Goal: Information Seeking & Learning: Find specific fact

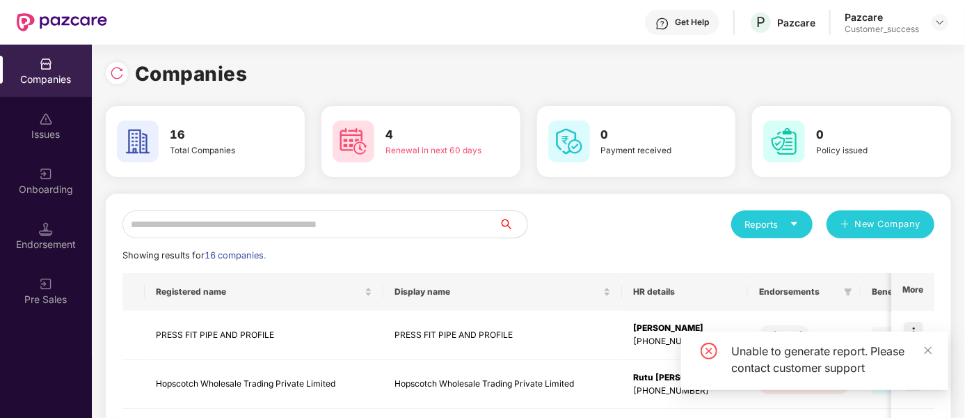
click at [622, 58] on div "Companies" at bounding box center [529, 73] width 846 height 31
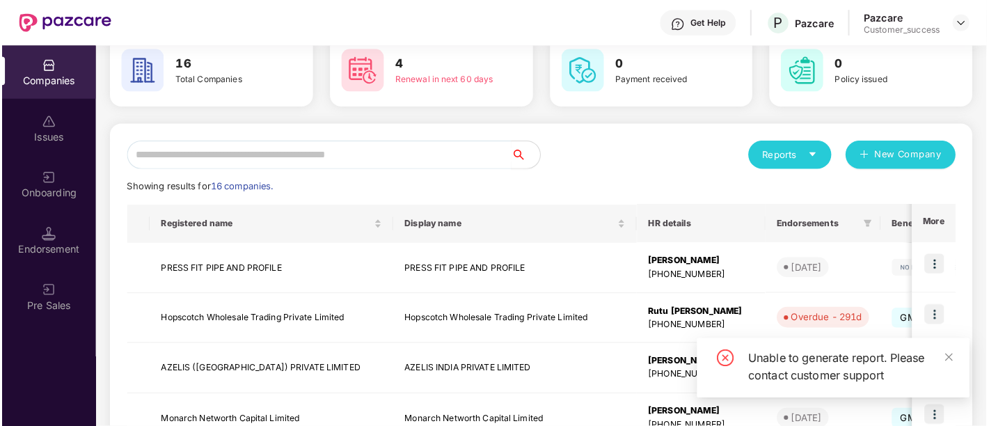
scroll to position [78, 0]
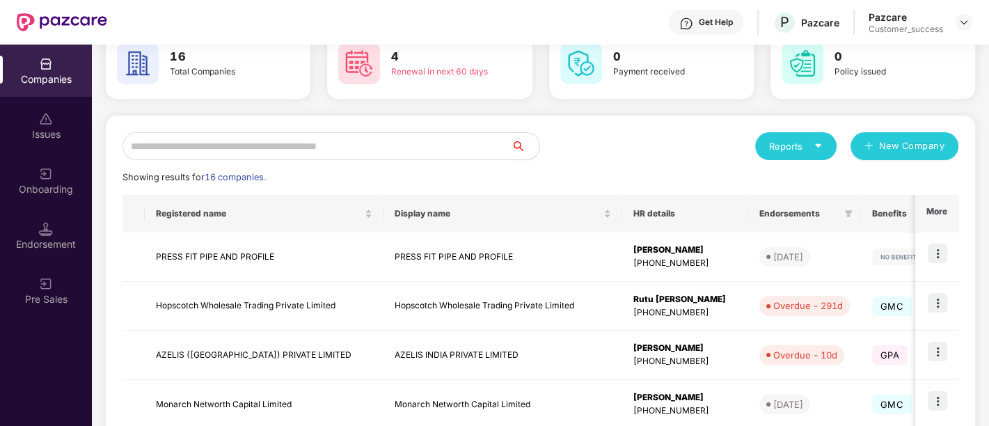
click at [44, 59] on img at bounding box center [46, 64] width 14 height 14
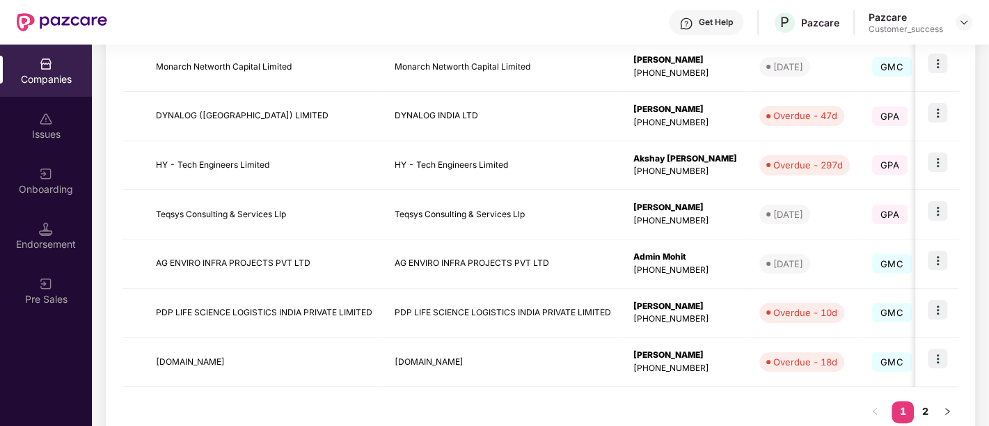
scroll to position [452, 0]
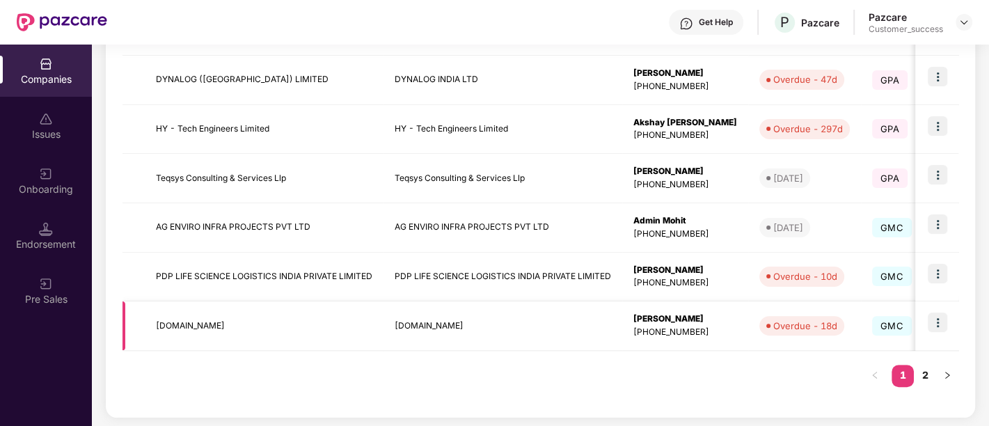
click at [283, 321] on td "[DOMAIN_NAME]" at bounding box center [264, 325] width 239 height 49
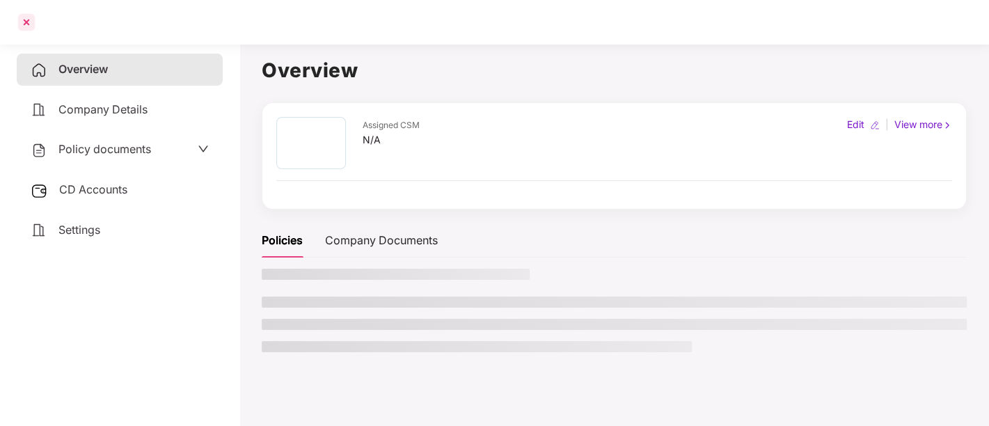
click at [27, 22] on div at bounding box center [26, 22] width 22 height 22
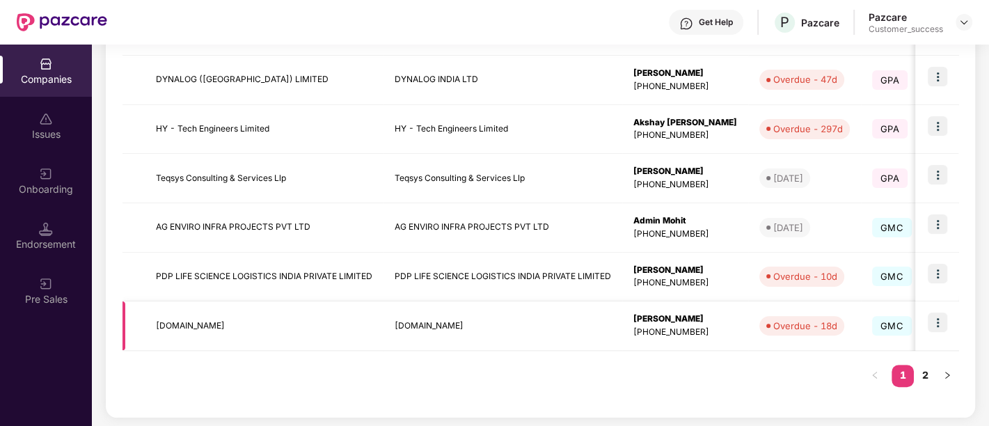
click at [936, 327] on img at bounding box center [937, 322] width 19 height 19
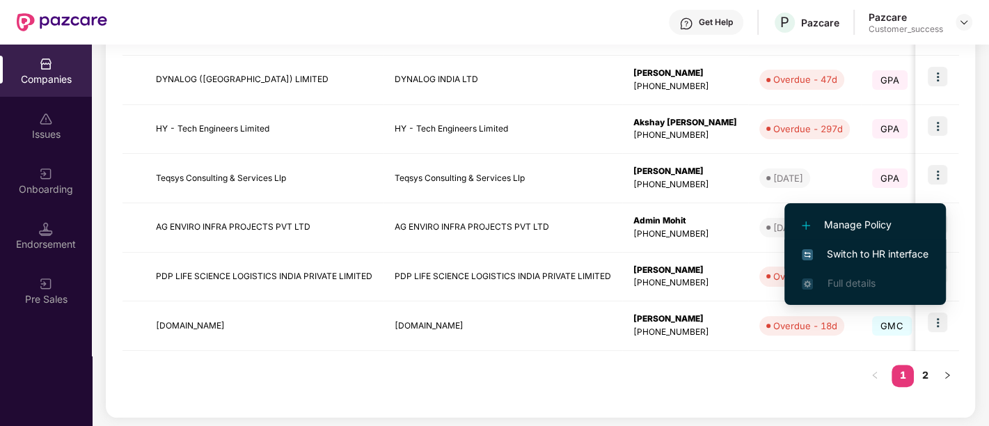
click at [873, 257] on span "Switch to HR interface" at bounding box center [865, 253] width 127 height 15
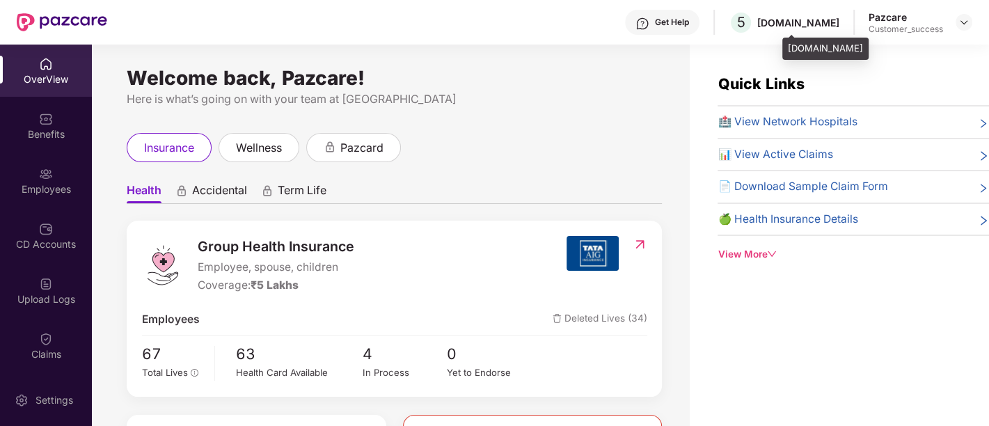
click at [826, 22] on div "[DOMAIN_NAME]" at bounding box center [798, 22] width 82 height 13
copy div "[DOMAIN_NAME]"
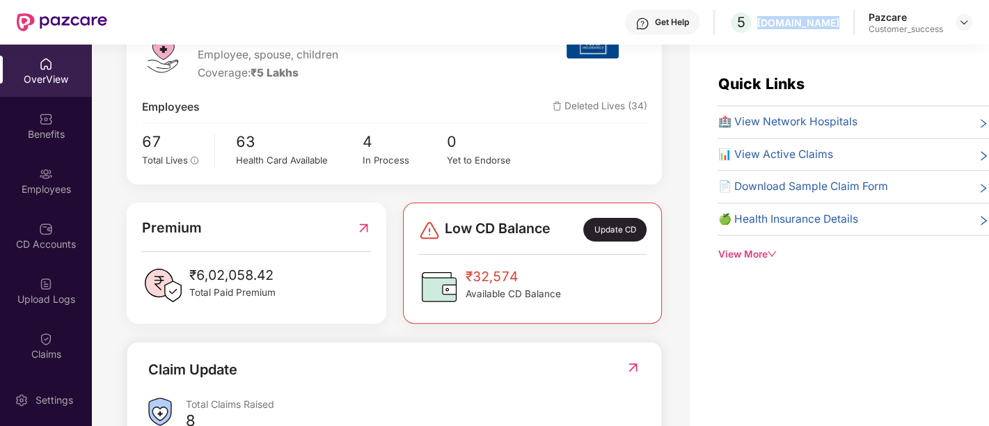
scroll to position [217, 0]
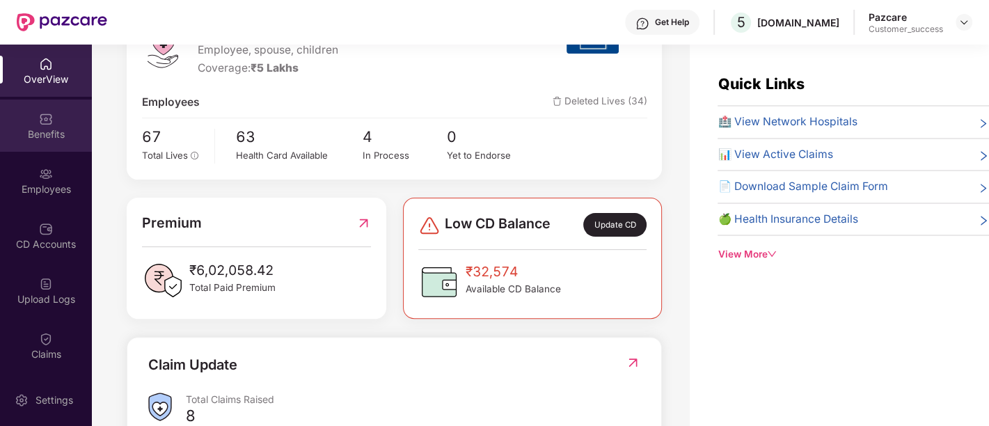
click at [32, 104] on div "Benefits" at bounding box center [46, 126] width 92 height 52
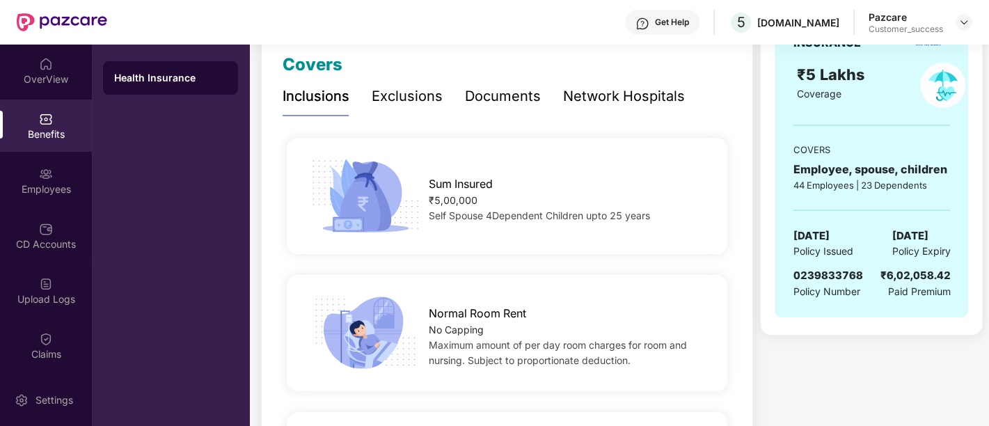
scroll to position [196, 0]
click at [43, 338] on img at bounding box center [46, 339] width 14 height 14
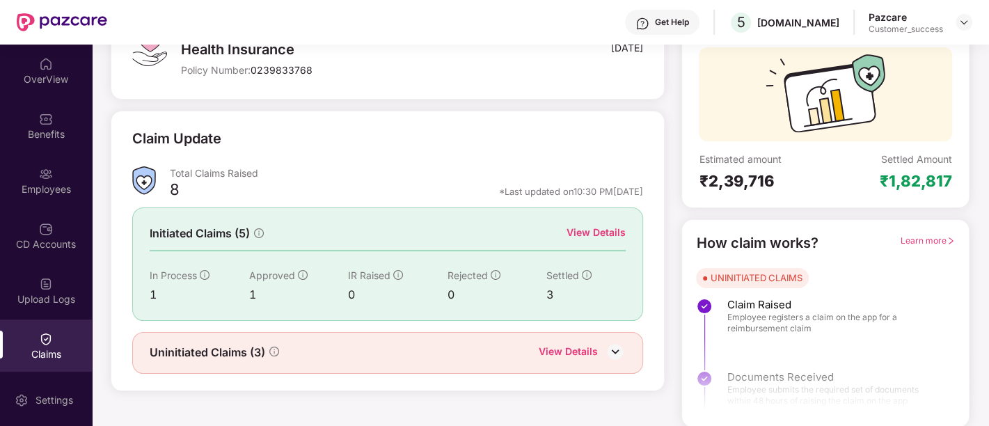
scroll to position [0, 0]
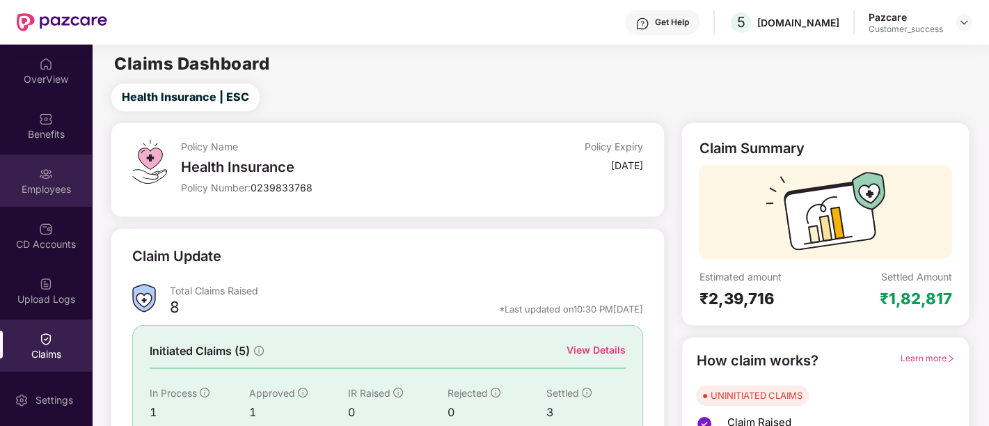
click at [47, 184] on div "Employees" at bounding box center [46, 189] width 92 height 14
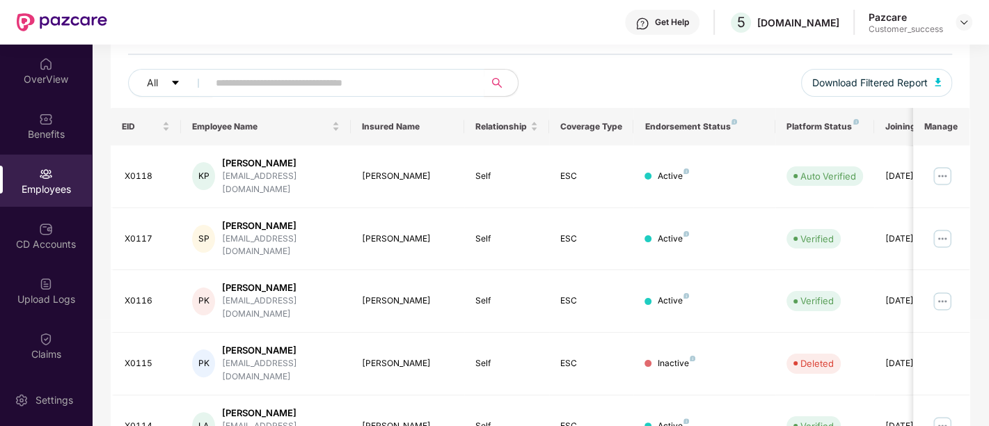
scroll to position [152, 0]
click at [943, 169] on img at bounding box center [942, 175] width 22 height 22
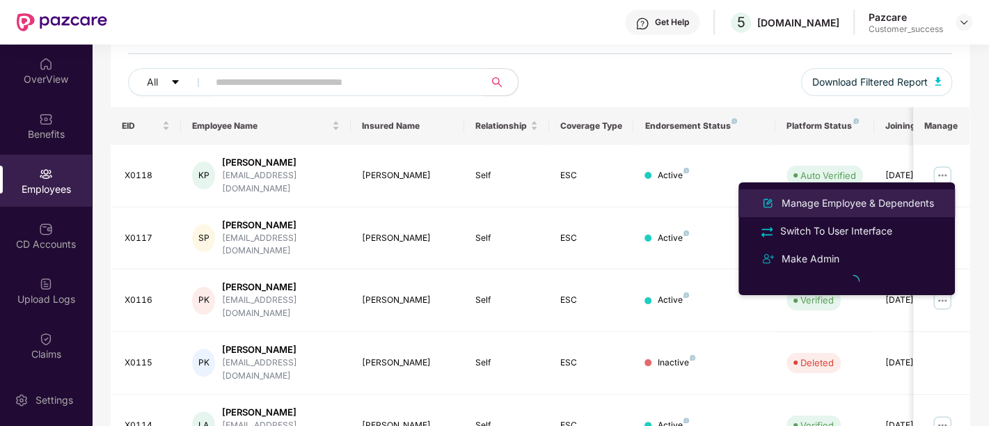
click at [878, 209] on div "Manage Employee & Dependents" at bounding box center [858, 203] width 158 height 15
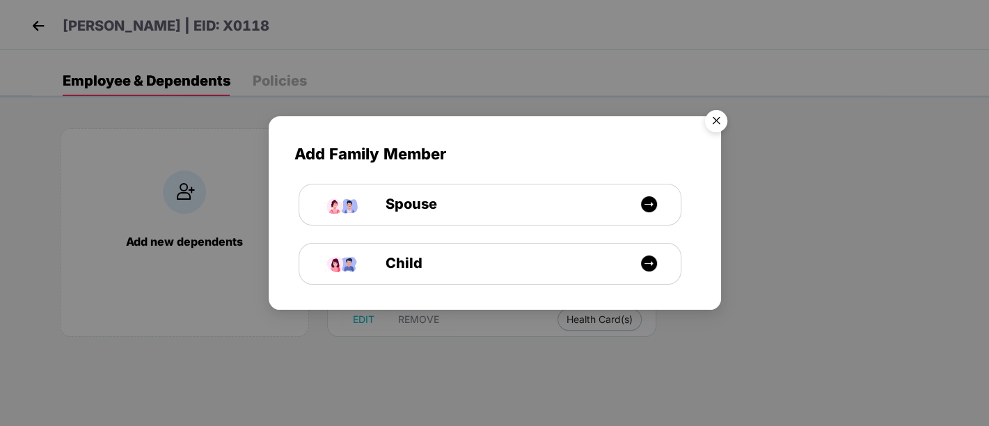
click at [715, 127] on img "Close" at bounding box center [716, 123] width 39 height 39
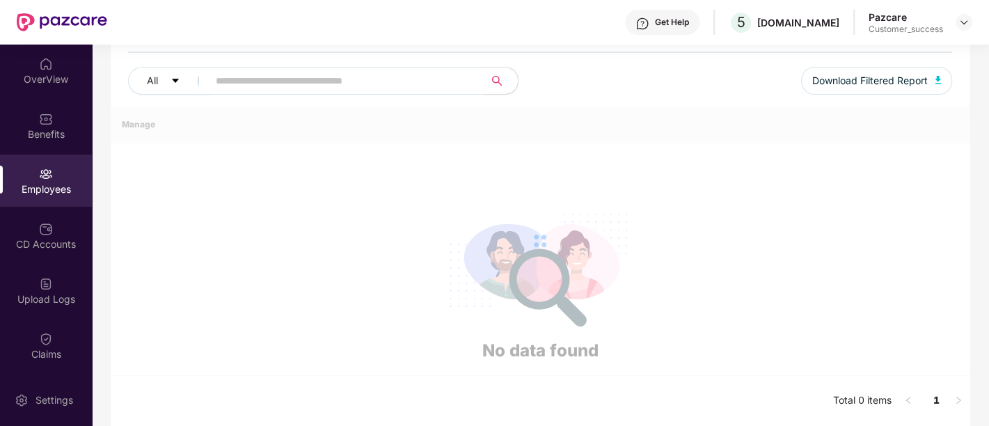
scroll to position [146, 0]
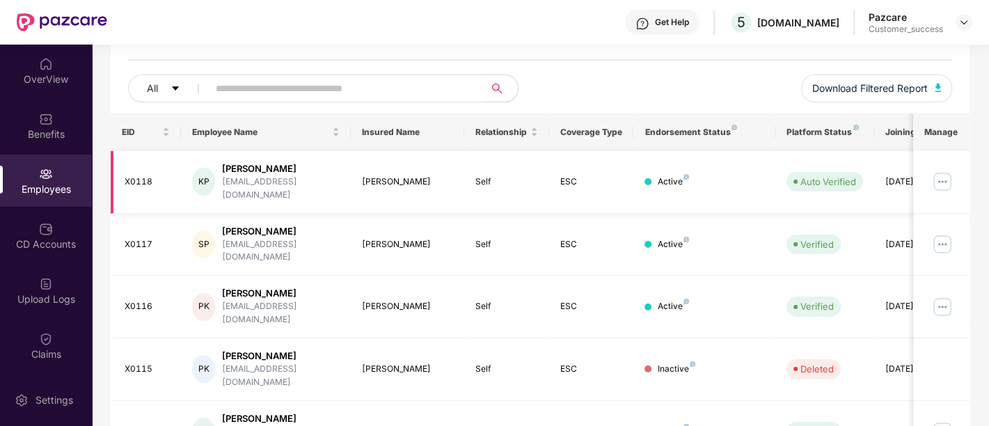
click at [944, 176] on img at bounding box center [942, 182] width 22 height 22
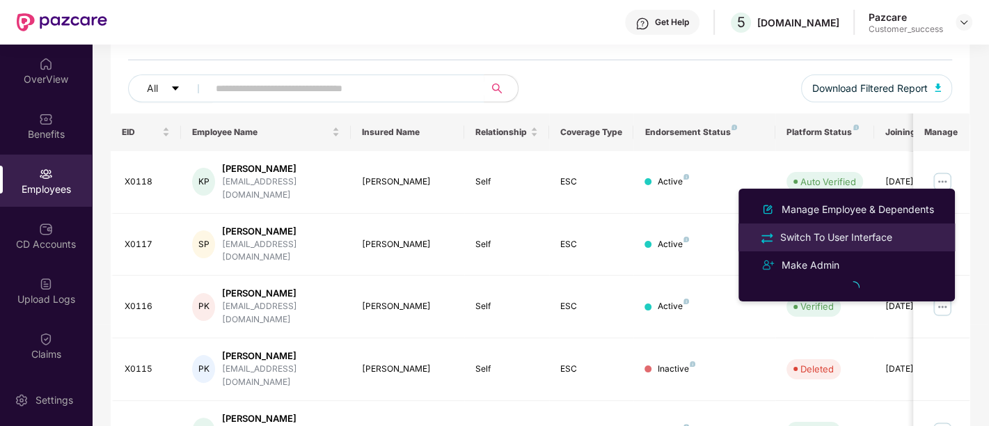
click at [835, 237] on div "Switch To User Interface" at bounding box center [836, 237] width 118 height 15
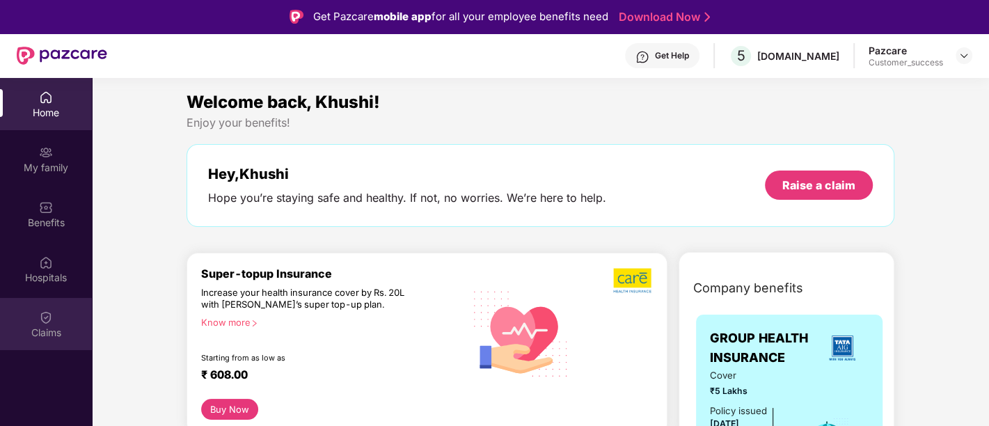
click at [61, 326] on div "Claims" at bounding box center [46, 333] width 92 height 14
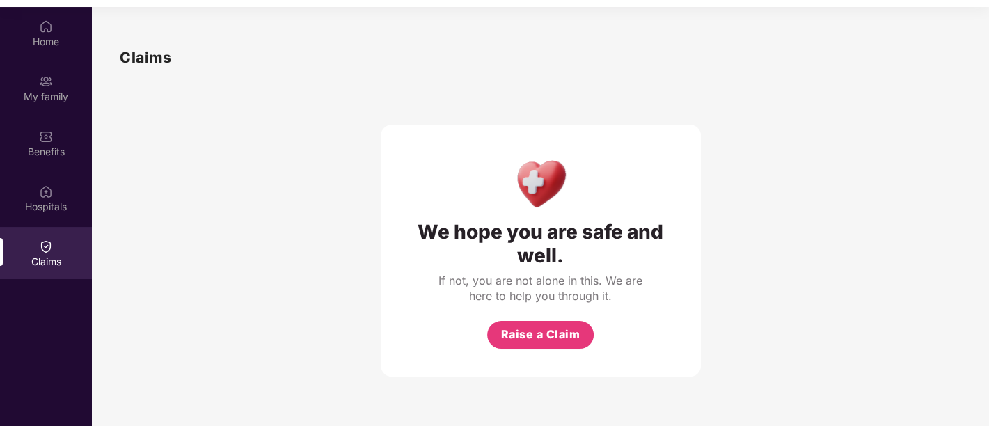
scroll to position [77, 0]
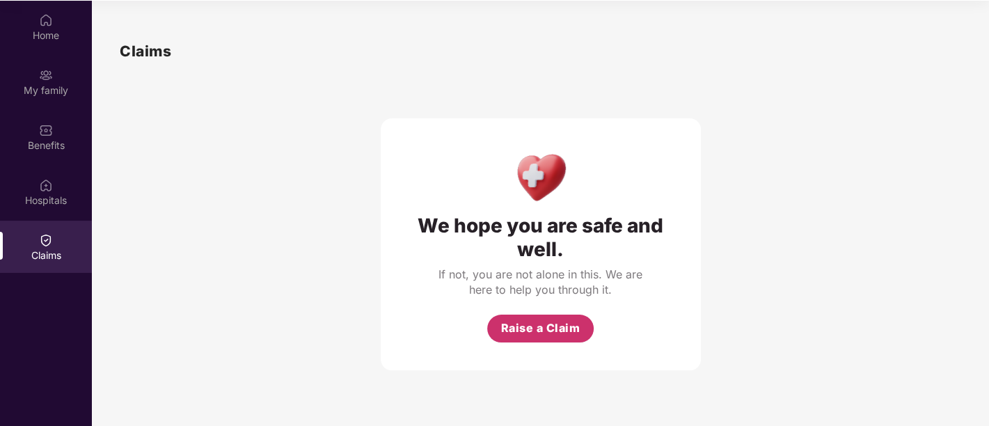
click at [553, 337] on button "Raise a Claim" at bounding box center [540, 329] width 106 height 28
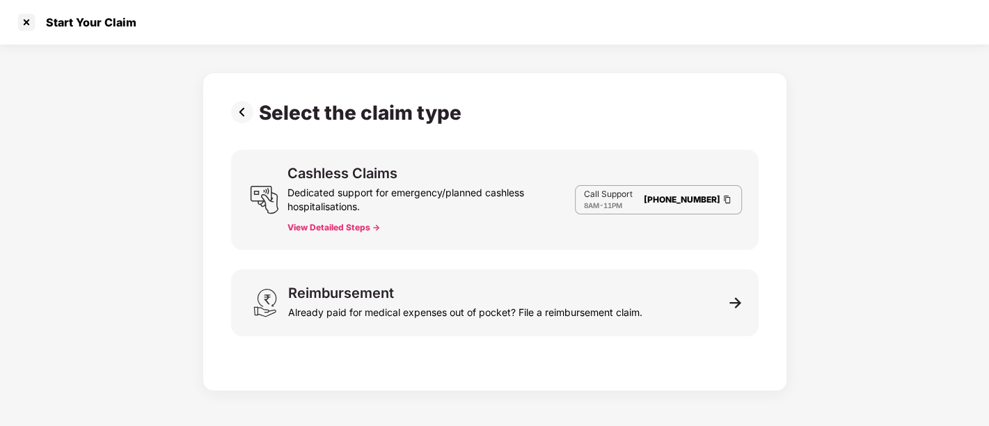
scroll to position [33, 0]
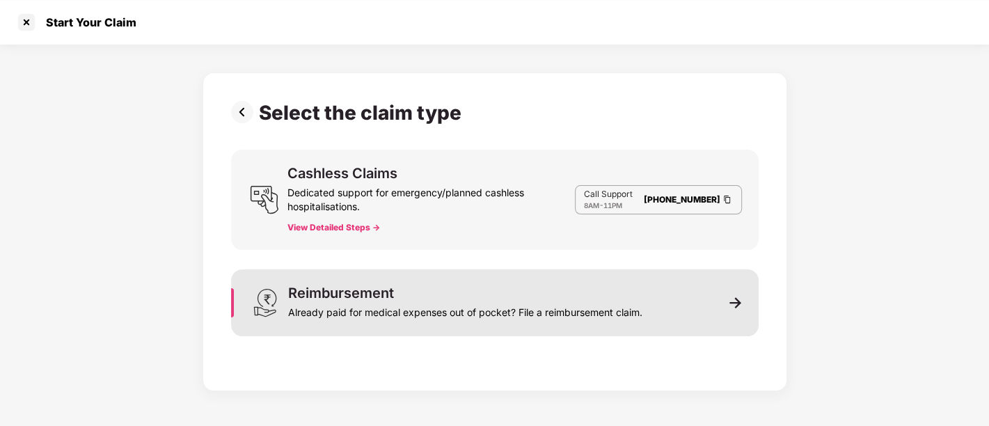
click at [402, 306] on div "Already paid for medical expenses out of pocket? File a reimbursement claim." at bounding box center [465, 309] width 354 height 19
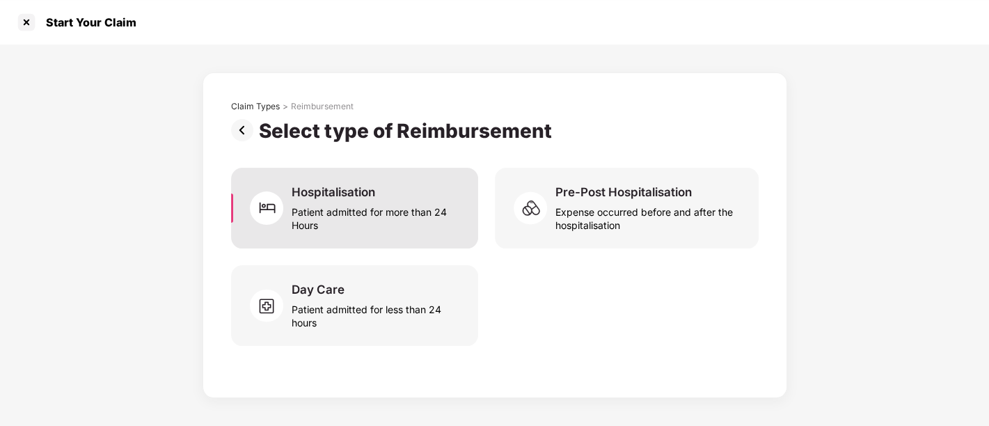
click at [309, 206] on div "Patient admitted for more than 24 Hours" at bounding box center [376, 216] width 169 height 32
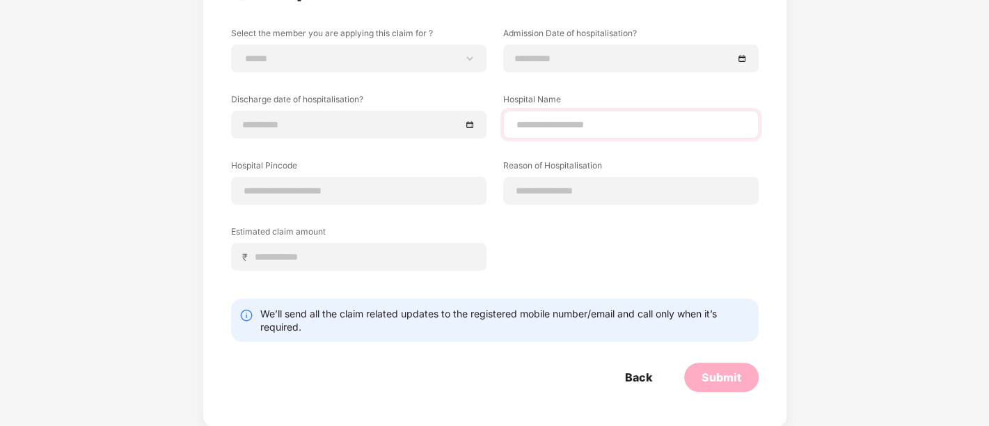
scroll to position [0, 0]
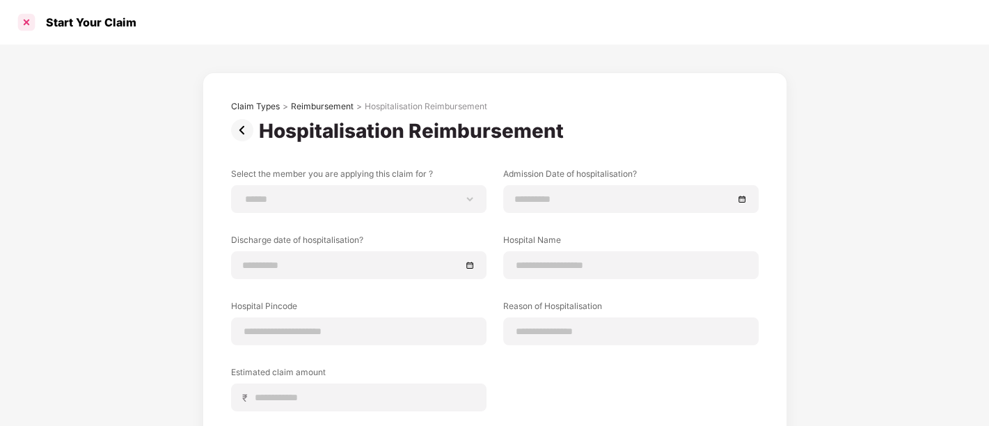
click at [27, 25] on div at bounding box center [26, 22] width 22 height 22
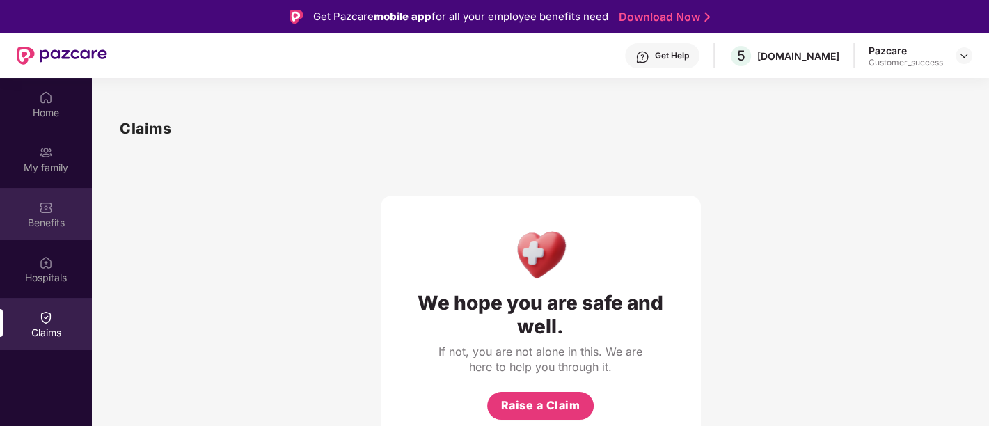
click at [52, 226] on div "Benefits" at bounding box center [46, 223] width 92 height 14
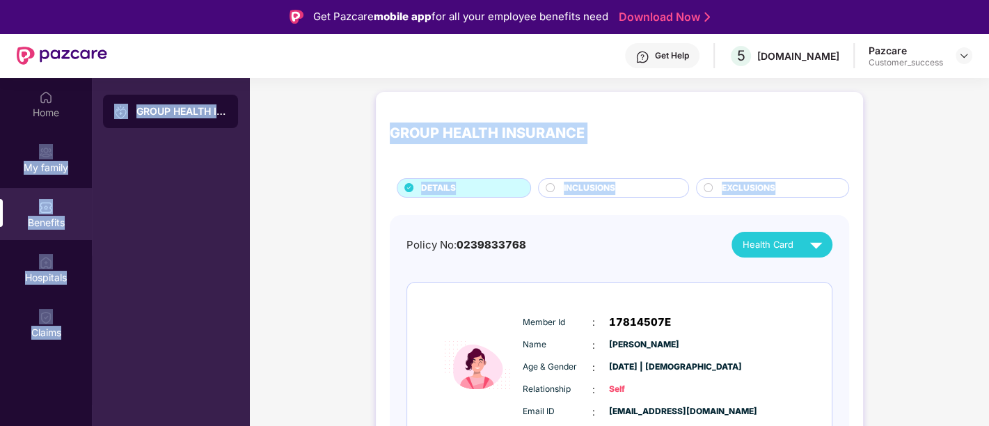
drag, startPoint x: 62, startPoint y: 123, endPoint x: 296, endPoint y: 265, distance: 274.2
click at [296, 265] on div "Home My family Benefits Hospitals Claims GROUP HEALTH INSURANCE GROUP HEALTH IN…" at bounding box center [494, 291] width 989 height 426
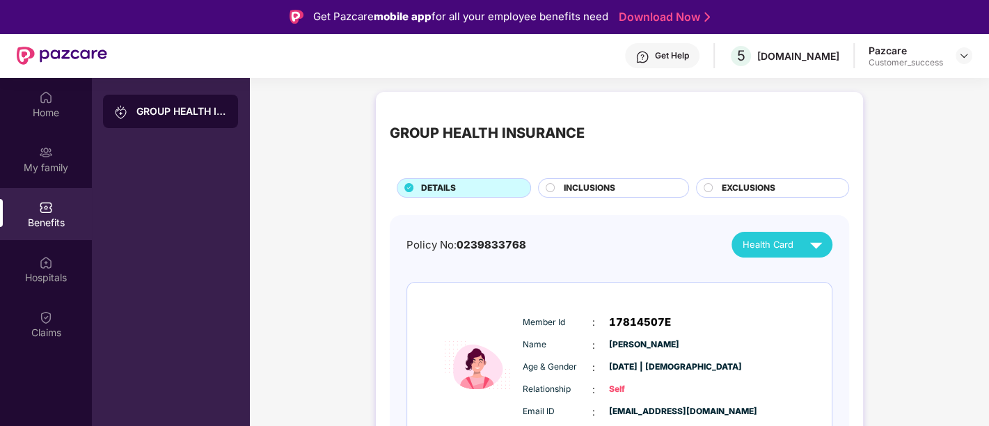
click at [773, 305] on div "Insured Member Id : 17814507E Name : [PERSON_NAME] Age & Gender : [DATE] | [DEM…" at bounding box center [619, 373] width 425 height 180
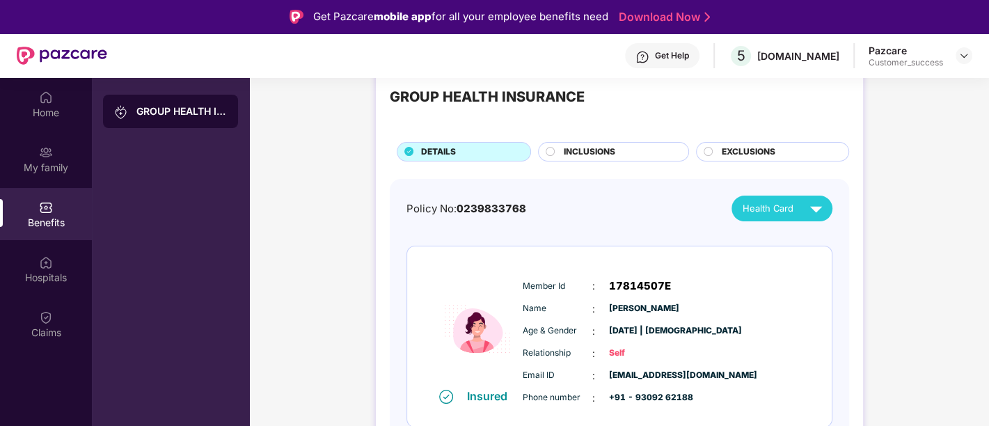
scroll to position [37, 0]
click at [819, 206] on img at bounding box center [816, 208] width 24 height 24
click at [772, 244] on div "[PERSON_NAME]" at bounding box center [784, 238] width 90 height 15
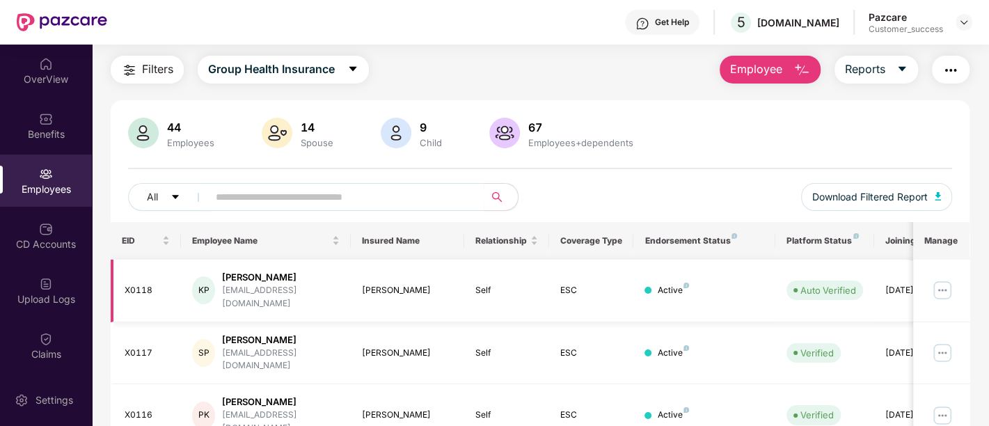
scroll to position [40, 0]
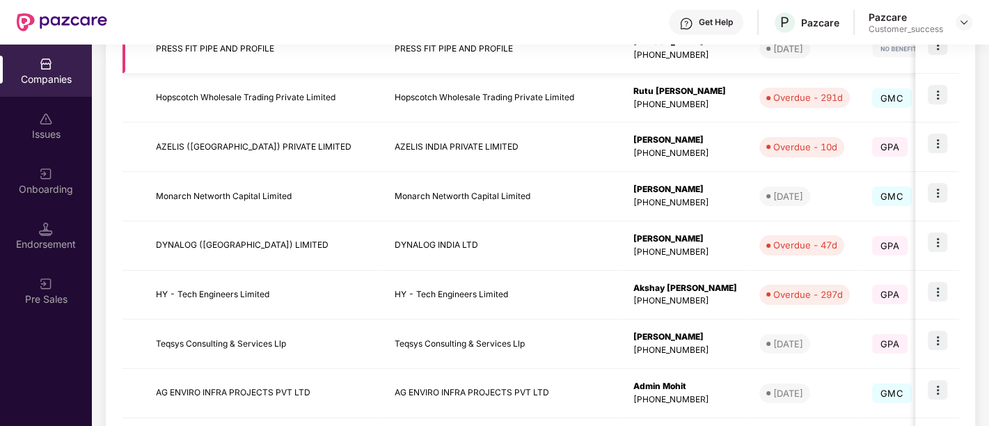
scroll to position [452, 0]
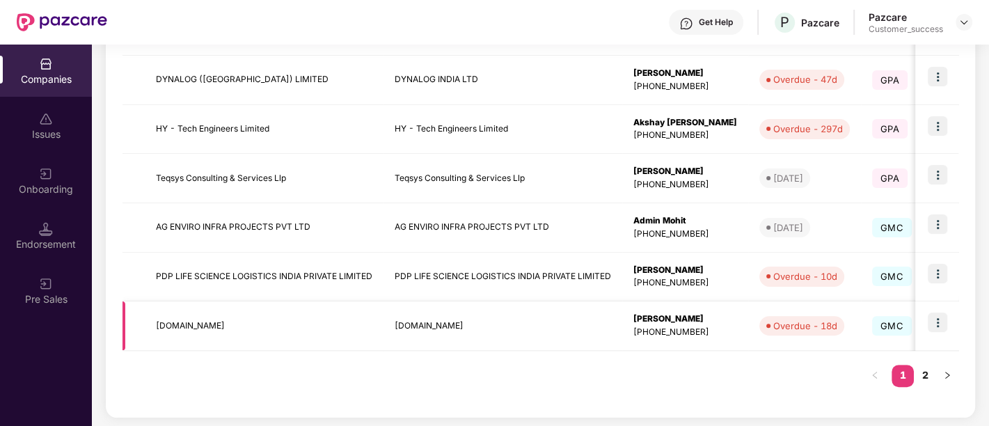
click at [558, 323] on td "[DOMAIN_NAME]" at bounding box center [502, 325] width 239 height 49
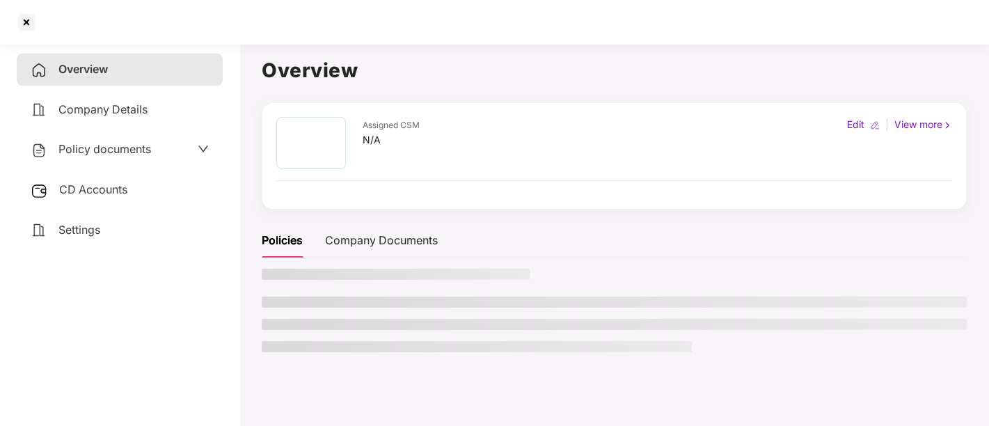
click at [558, 323] on li at bounding box center [614, 324] width 705 height 11
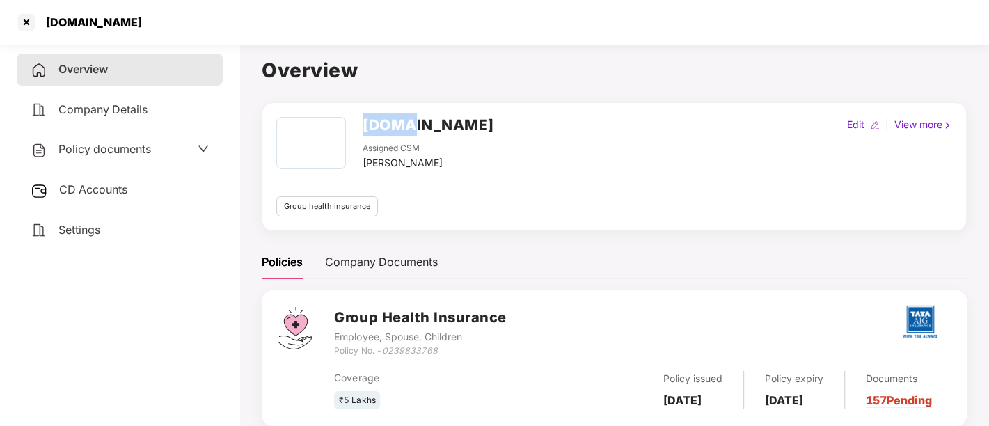
drag, startPoint x: 413, startPoint y: 123, endPoint x: 362, endPoint y: 122, distance: 50.8
click at [363, 122] on div "[DOMAIN_NAME]" at bounding box center [429, 129] width 132 height 25
copy h2 "[DOMAIN_NAME]"
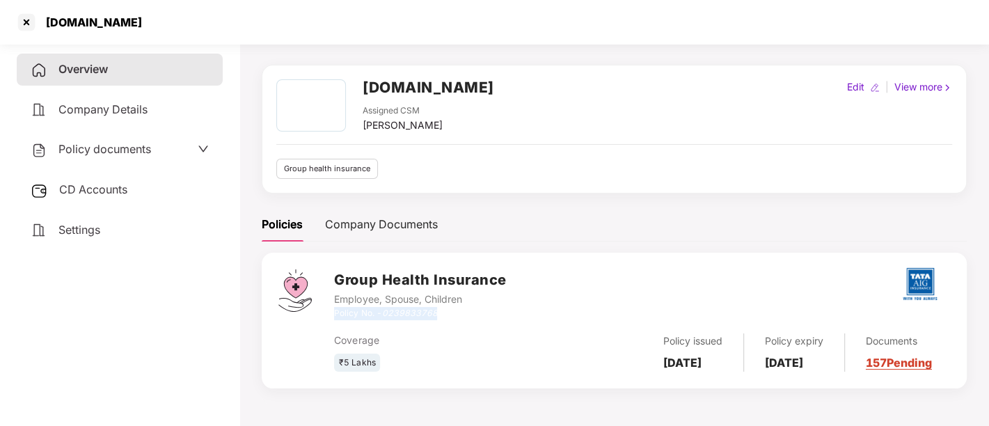
drag, startPoint x: 441, startPoint y: 310, endPoint x: 336, endPoint y: 313, distance: 105.1
click at [336, 313] on div "Policy No. - 0239833768" at bounding box center [420, 313] width 172 height 13
copy div "Policy No. - 0239833768"
click at [26, 21] on div at bounding box center [26, 22] width 22 height 22
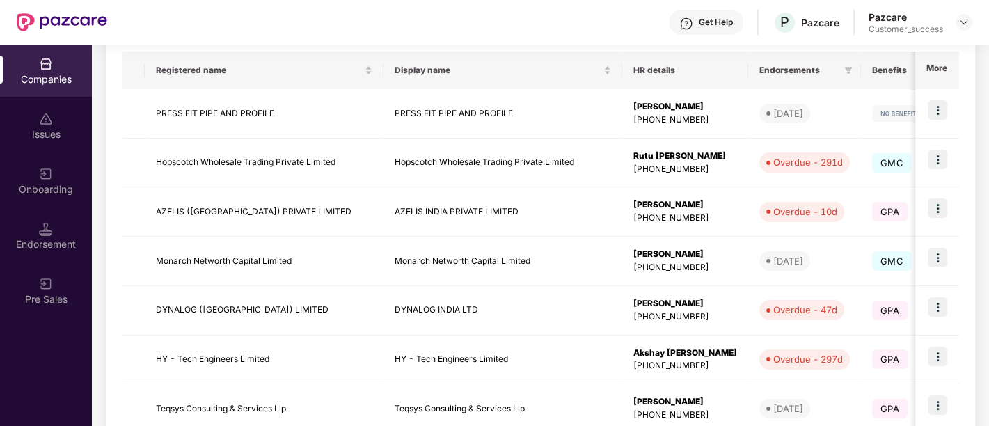
scroll to position [219, 0]
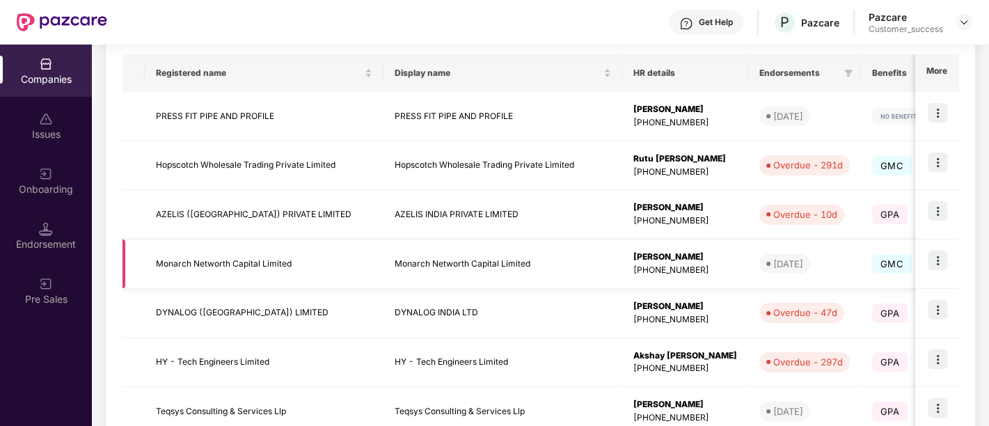
click at [940, 260] on img at bounding box center [937, 260] width 19 height 19
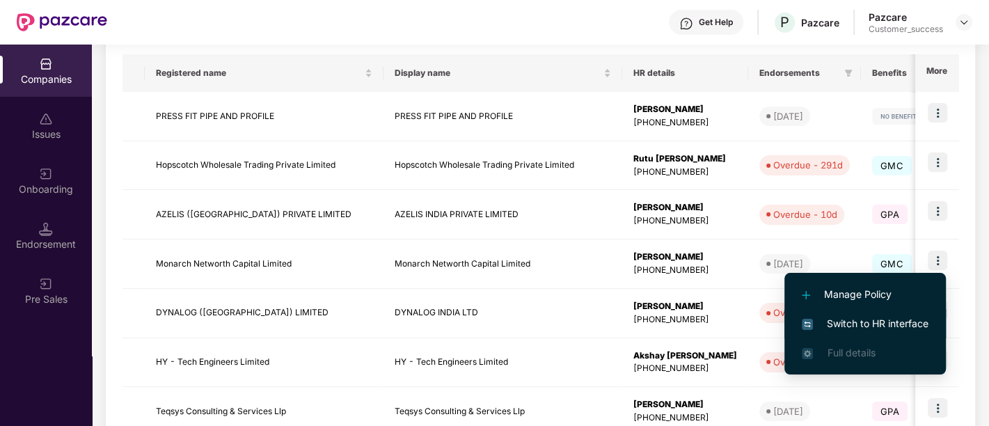
click at [862, 327] on span "Switch to HR interface" at bounding box center [865, 323] width 127 height 15
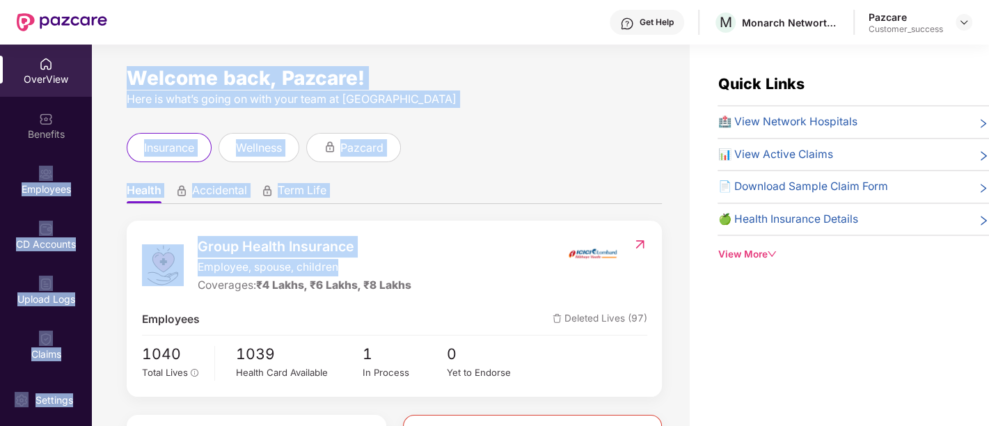
drag, startPoint x: 61, startPoint y: 130, endPoint x: 358, endPoint y: 275, distance: 330.0
click at [358, 275] on div "OverView Benefits Employees CD Accounts Upload Logs Claims Endorsements My Orde…" at bounding box center [494, 235] width 989 height 381
click at [65, 119] on div "Benefits" at bounding box center [46, 126] width 92 height 52
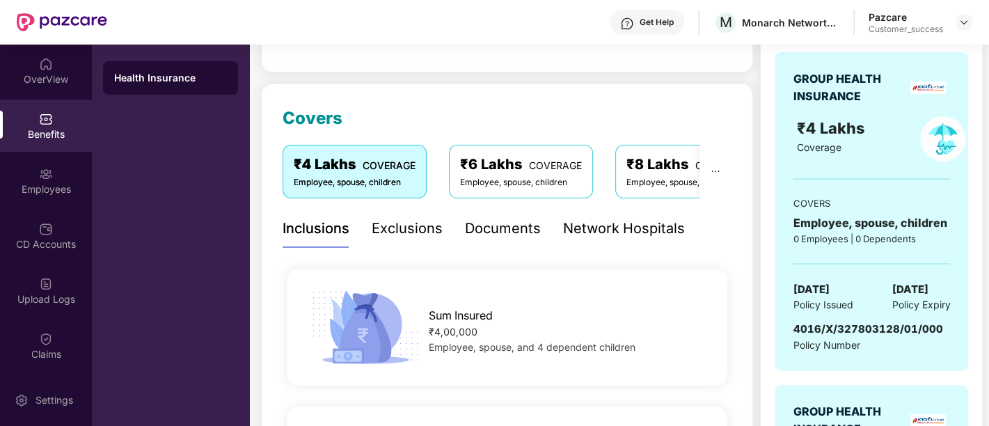
scroll to position [145, 0]
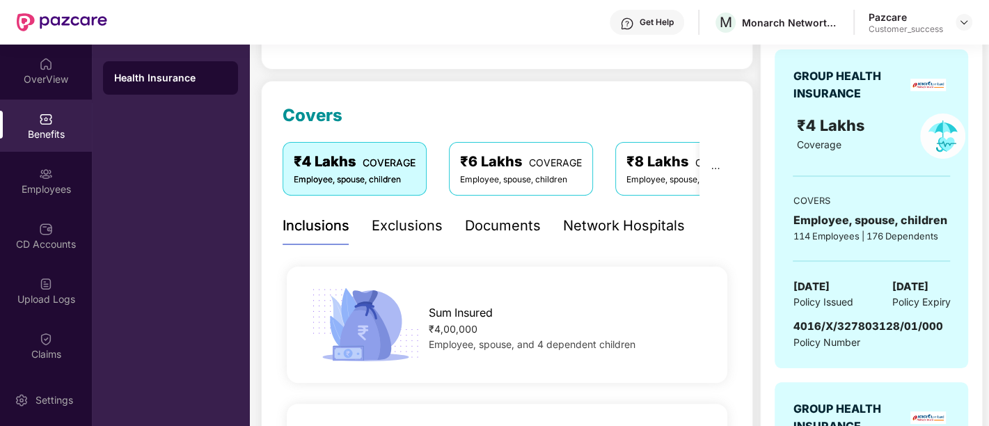
click at [505, 221] on div "Documents" at bounding box center [503, 226] width 76 height 22
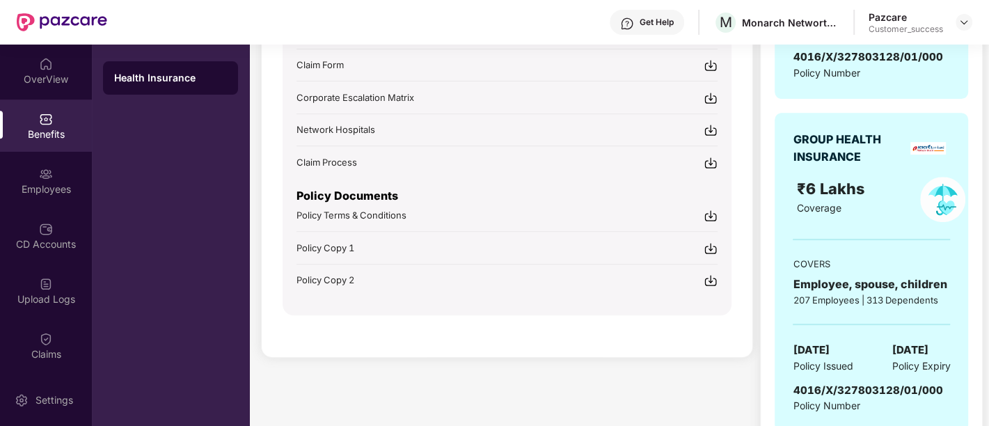
scroll to position [416, 0]
click at [708, 245] on img at bounding box center [711, 247] width 14 height 14
click at [709, 216] on img at bounding box center [711, 214] width 14 height 14
click at [537, 200] on p "Policy Documents" at bounding box center [506, 194] width 421 height 17
click at [713, 216] on img at bounding box center [711, 214] width 14 height 14
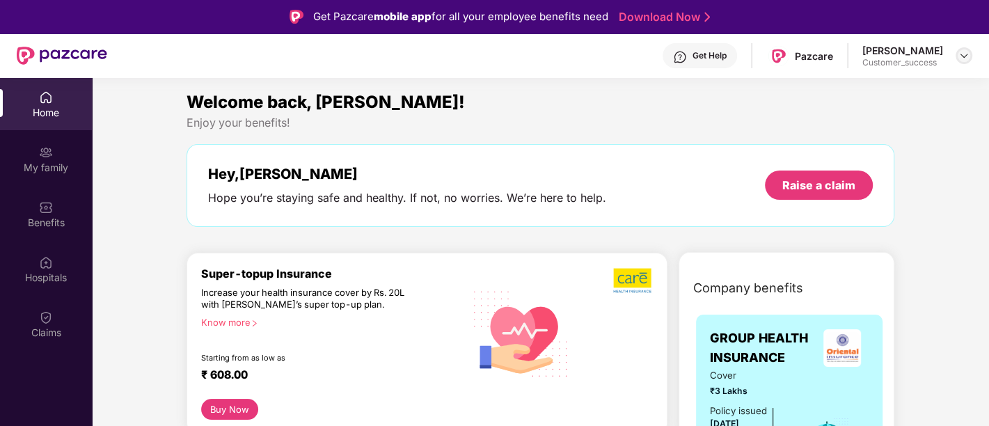
click at [965, 53] on img at bounding box center [963, 55] width 11 height 11
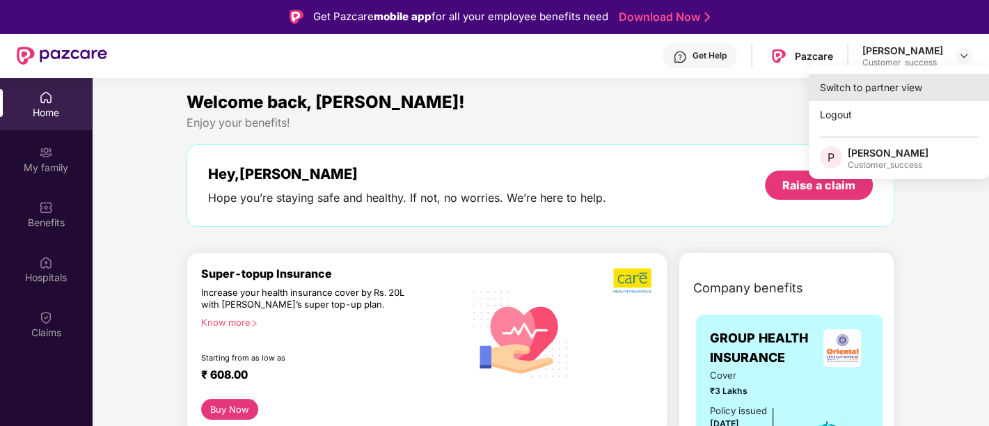
click at [864, 93] on div "Switch to partner view" at bounding box center [899, 87] width 181 height 27
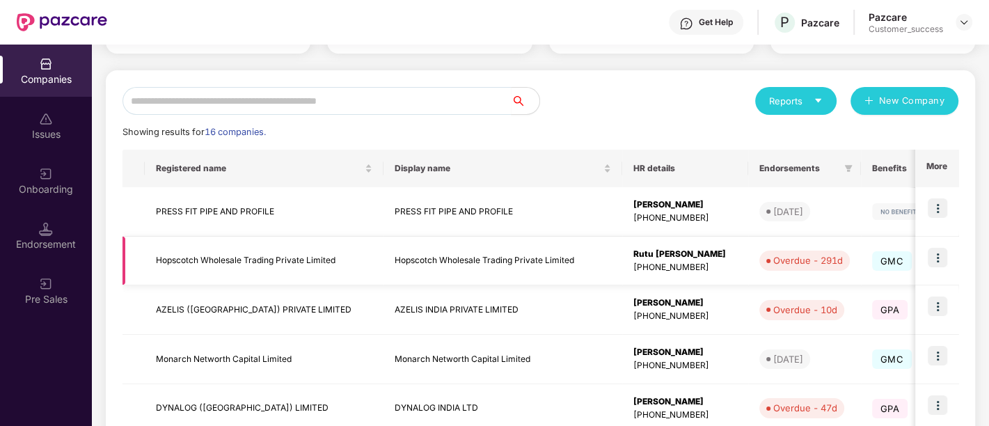
scroll to position [184, 0]
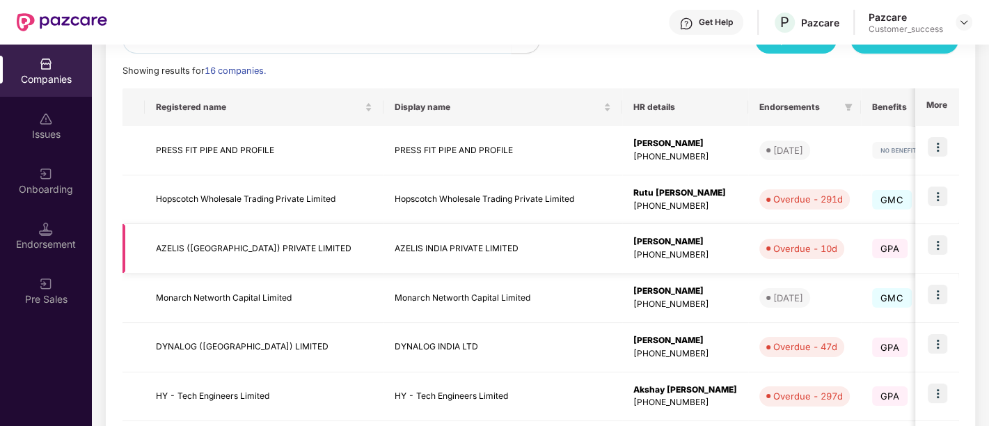
click at [938, 244] on img at bounding box center [937, 244] width 19 height 19
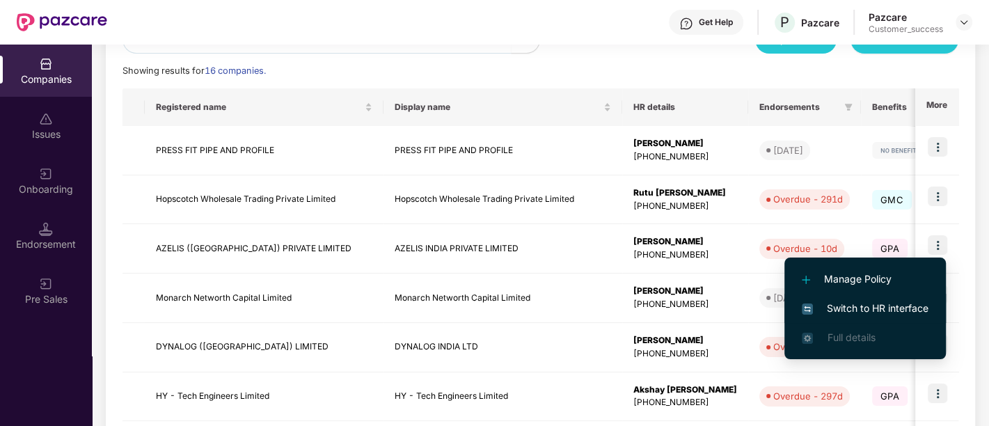
click at [860, 307] on span "Switch to HR interface" at bounding box center [865, 308] width 127 height 15
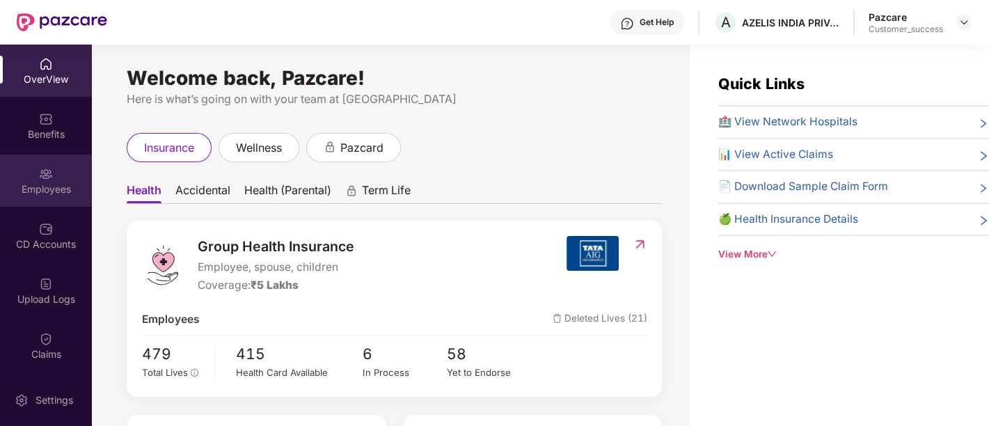
click at [50, 186] on div "Employees" at bounding box center [46, 189] width 92 height 14
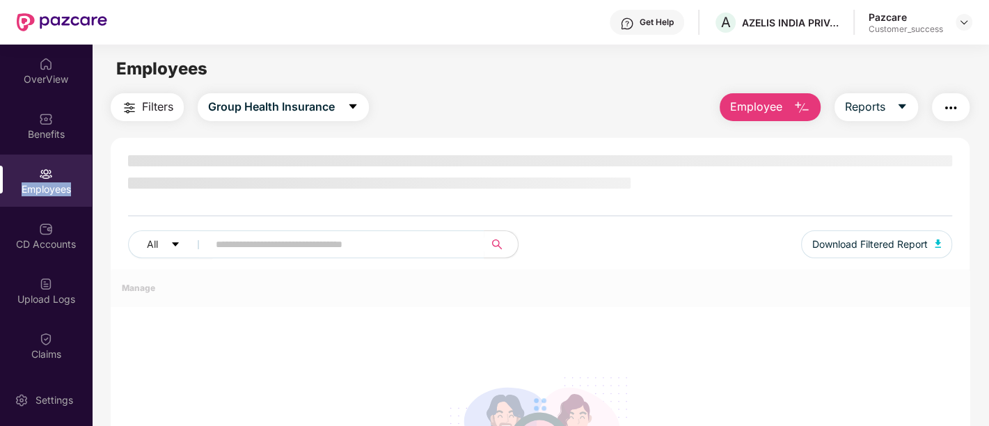
click at [50, 186] on div "Employees" at bounding box center [46, 189] width 92 height 14
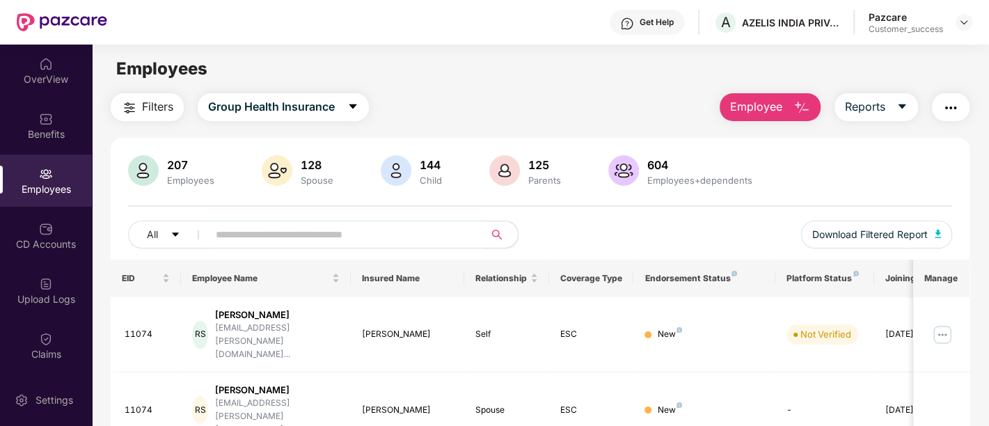
click at [244, 242] on input "text" at bounding box center [341, 234] width 250 height 21
click at [225, 236] on input "*****" at bounding box center [341, 234] width 250 height 21
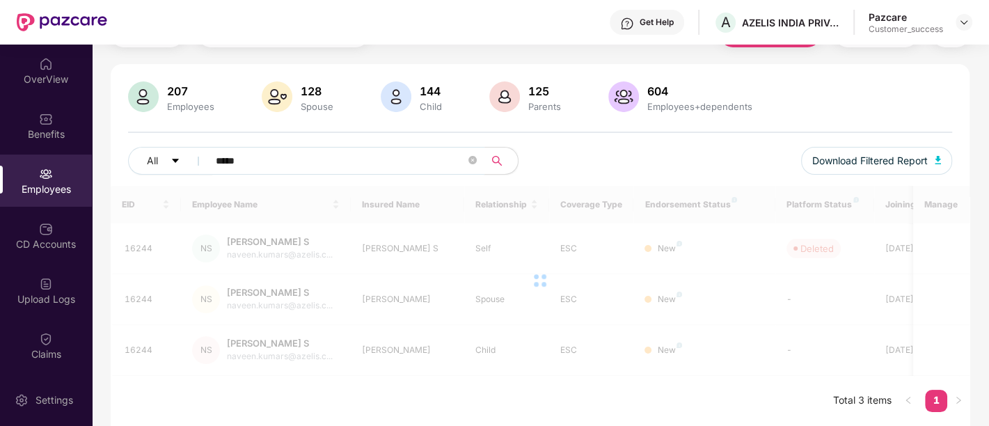
scroll to position [72, 0]
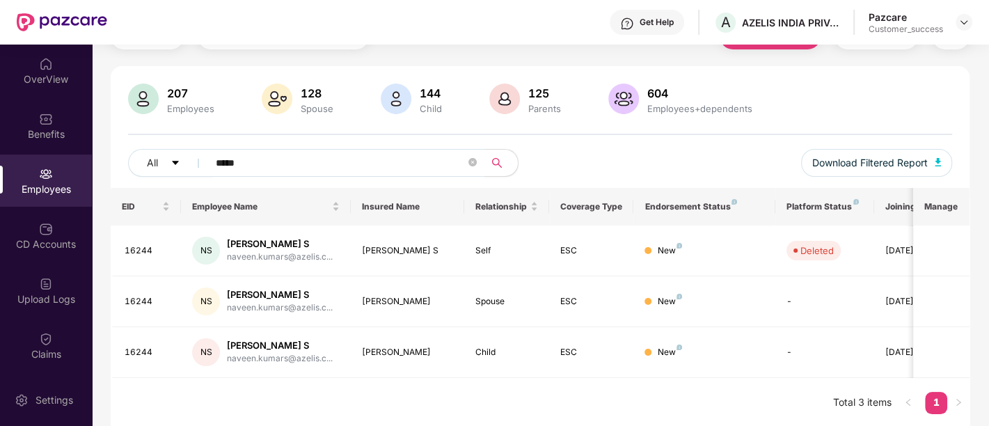
click at [230, 161] on input "*****" at bounding box center [341, 162] width 250 height 21
click at [230, 161] on input "*" at bounding box center [341, 162] width 250 height 21
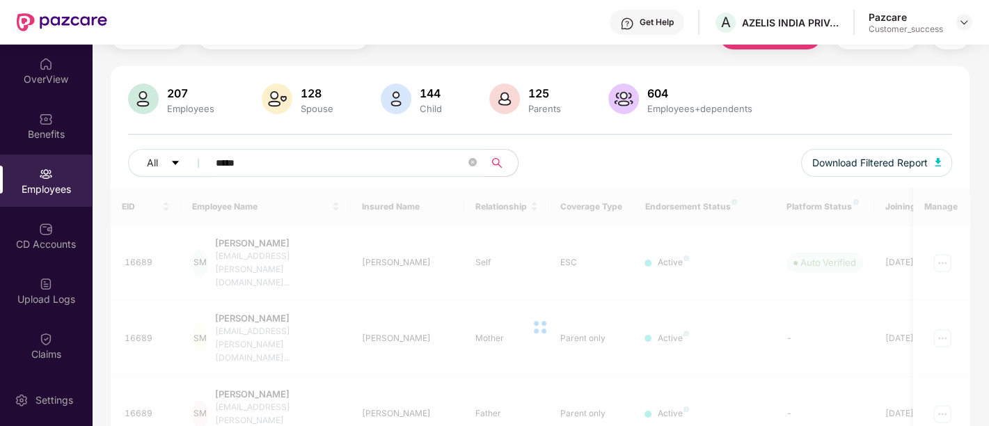
scroll to position [114, 0]
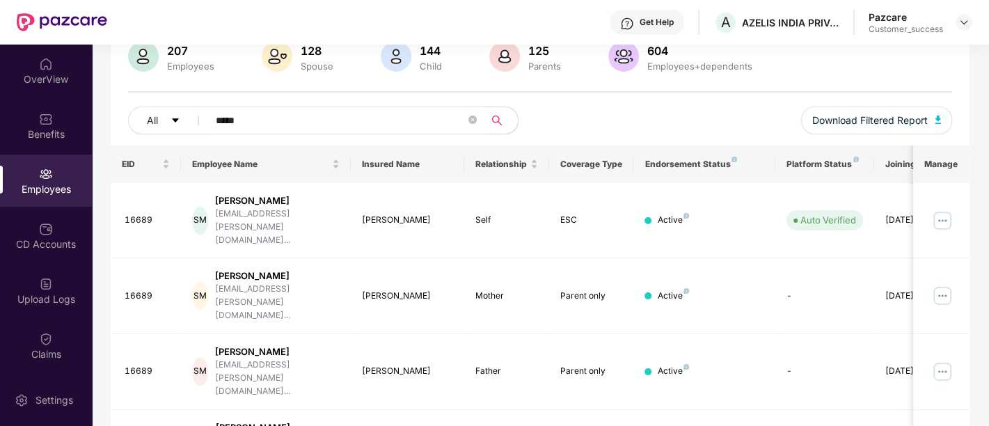
click at [224, 122] on input "*****" at bounding box center [341, 120] width 250 height 21
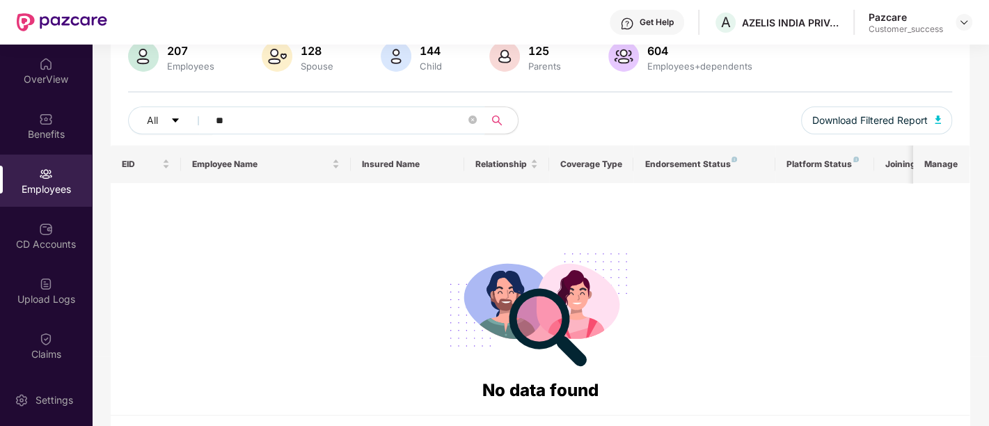
type input "*"
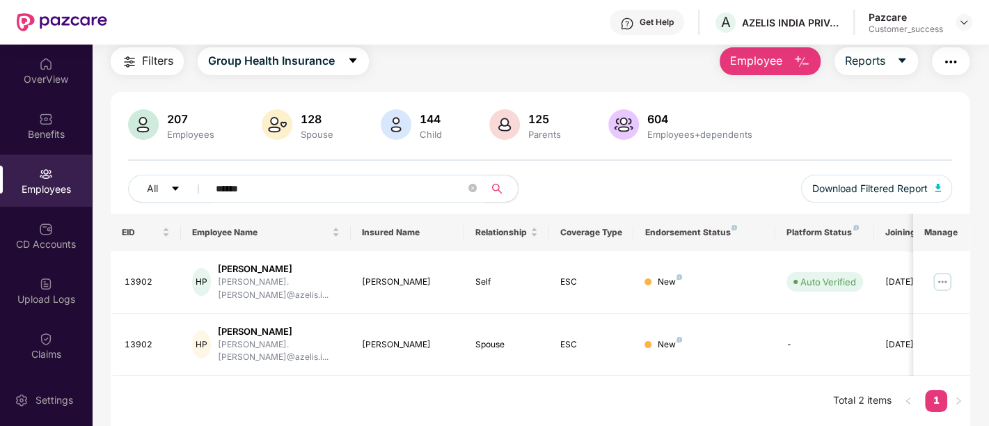
scroll to position [44, 0]
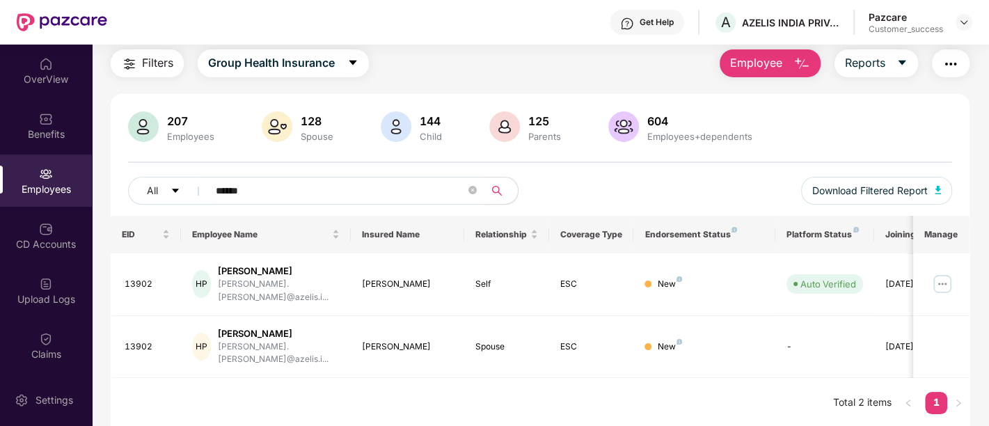
click at [233, 188] on input "******" at bounding box center [341, 190] width 250 height 21
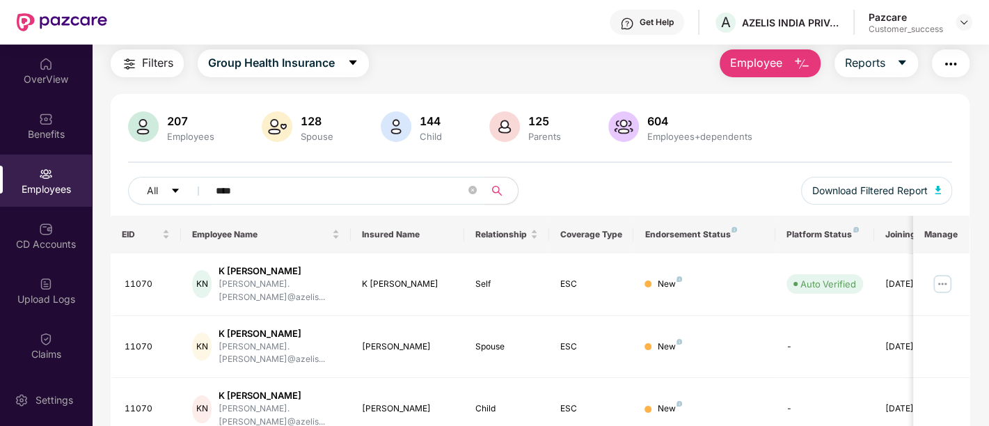
scroll to position [72, 0]
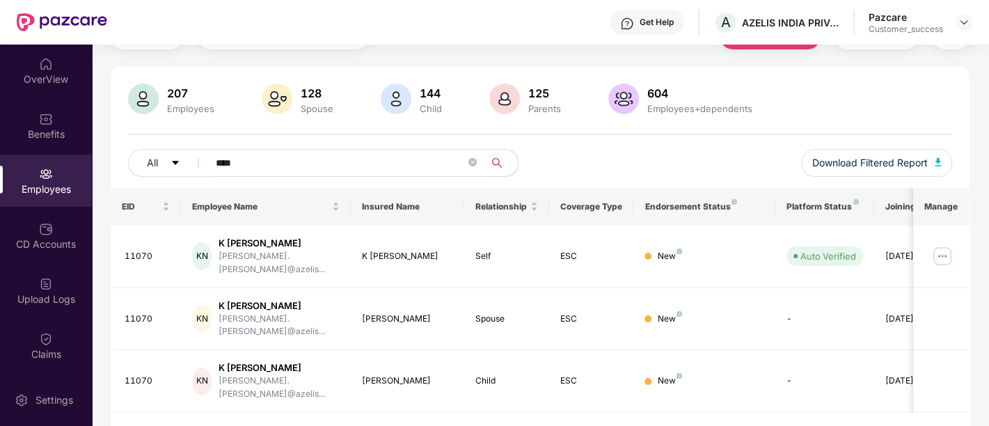
click at [226, 157] on input "****" at bounding box center [341, 162] width 250 height 21
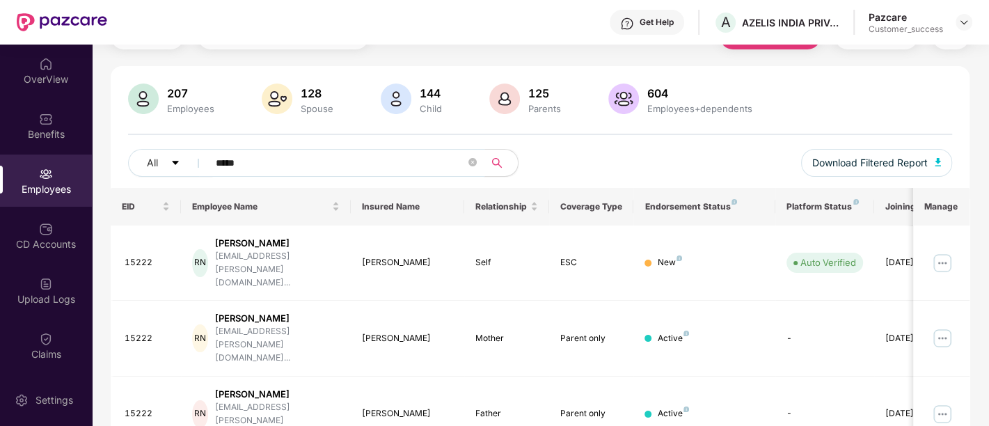
click at [230, 159] on input "*****" at bounding box center [341, 162] width 250 height 21
click at [230, 159] on input "*" at bounding box center [341, 162] width 250 height 21
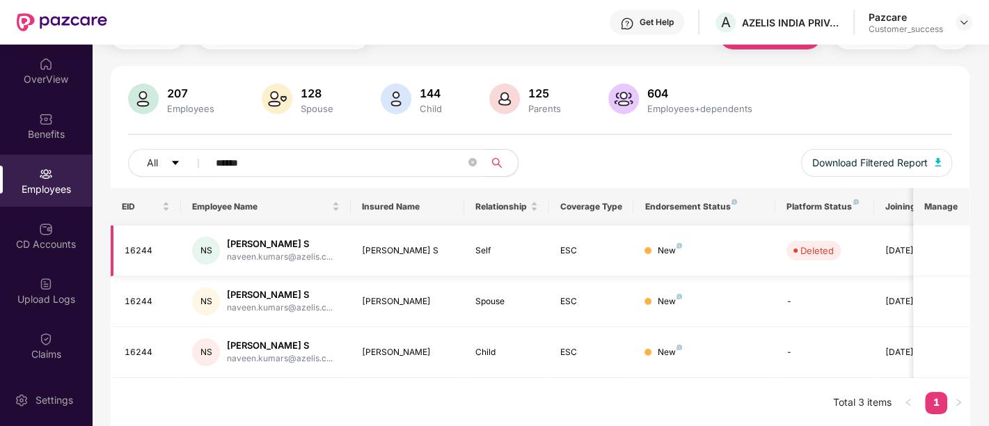
type input "******"
click at [129, 248] on div "16244" at bounding box center [148, 250] width 46 height 13
click at [141, 246] on div "16244" at bounding box center [148, 250] width 46 height 13
copy div "16244"
click at [141, 246] on div "16244" at bounding box center [148, 250] width 46 height 13
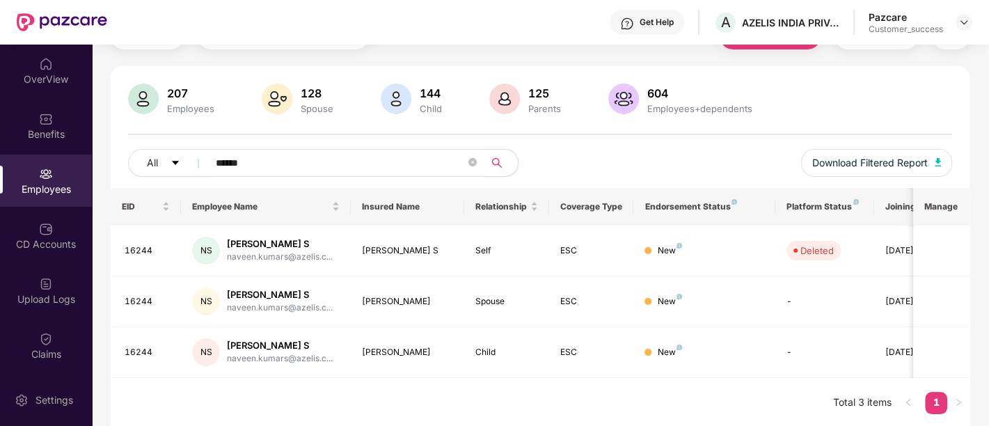
scroll to position [0, 0]
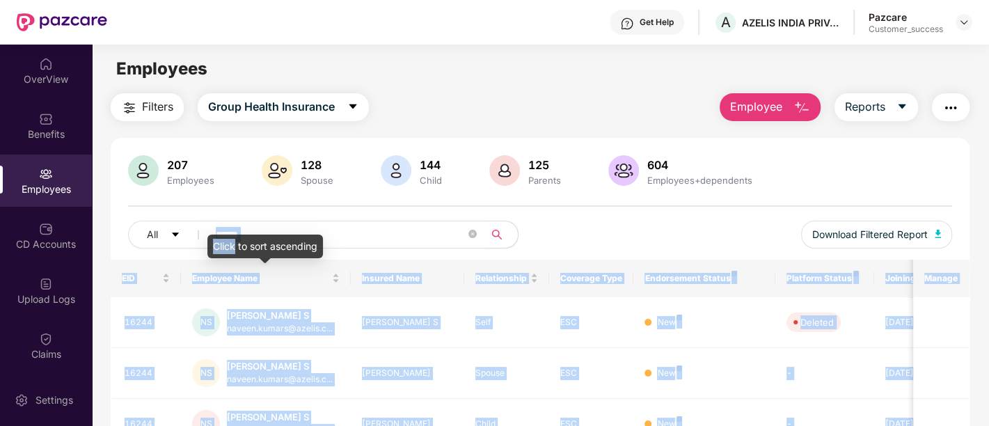
click at [235, 232] on body "Get Help A AZELIS INDIA PRIVATE LIMITED Pazcare Customer_success OverView Benef…" at bounding box center [494, 213] width 989 height 426
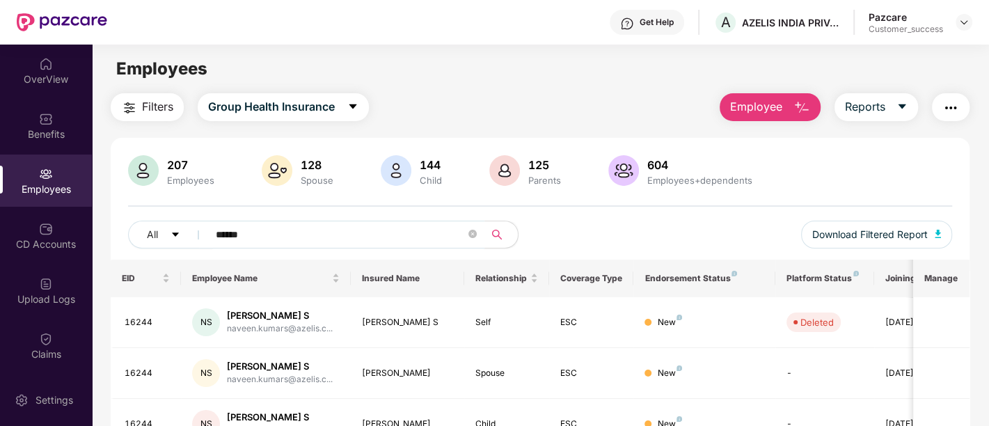
click at [235, 232] on input "******" at bounding box center [341, 234] width 250 height 21
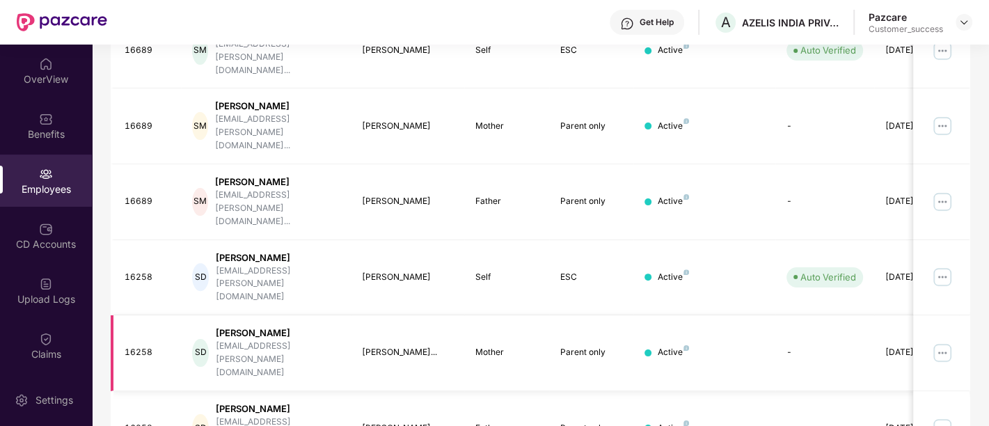
type input "*****"
click at [136, 346] on div "16258" at bounding box center [148, 352] width 46 height 13
copy div "16258"
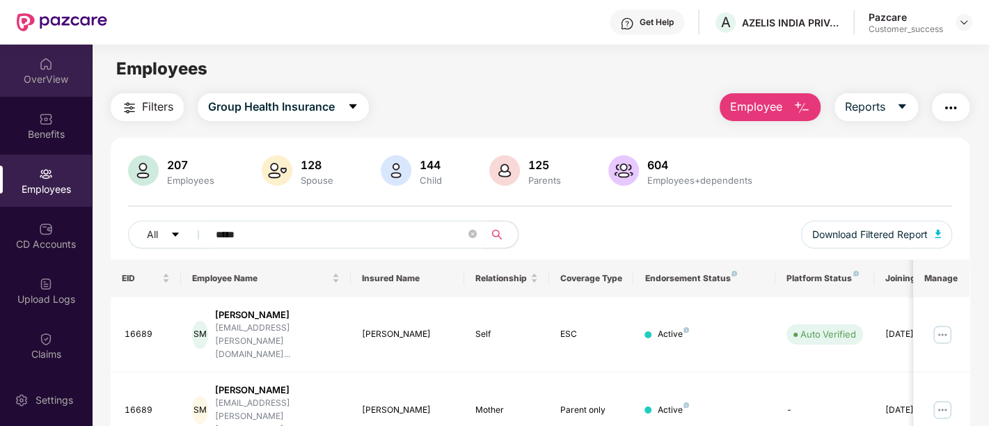
click at [16, 61] on div "OverView" at bounding box center [46, 71] width 92 height 52
